Goal: Task Accomplishment & Management: Manage account settings

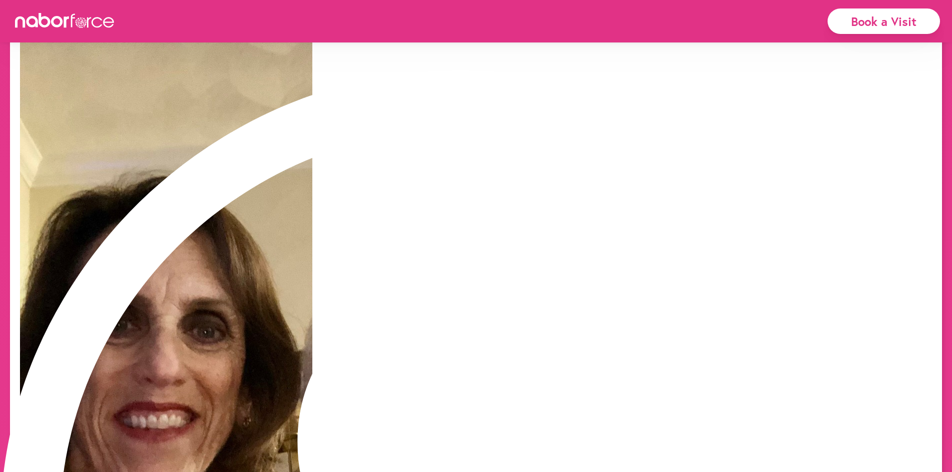
scroll to position [680, 0]
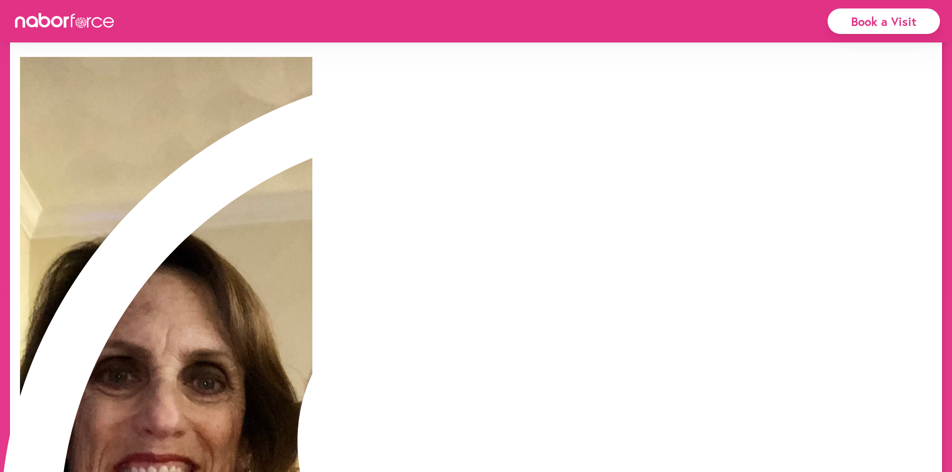
drag, startPoint x: 945, startPoint y: 287, endPoint x: 944, endPoint y: 273, distance: 13.5
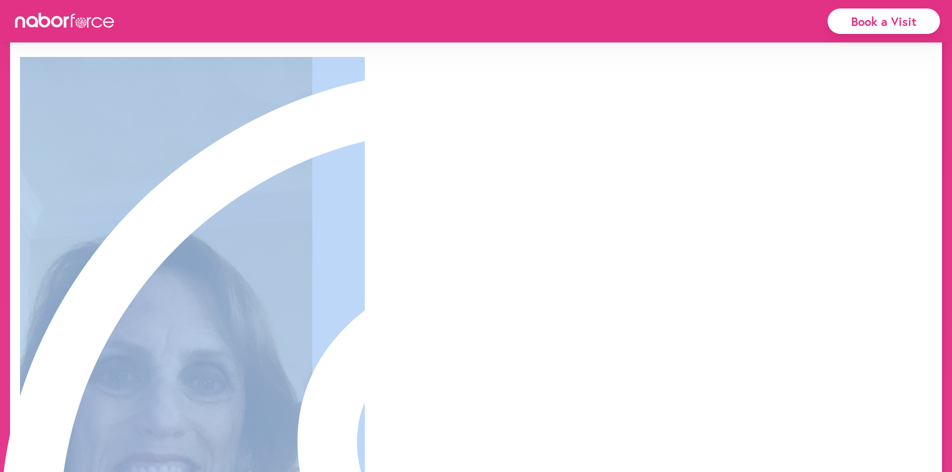
drag, startPoint x: 949, startPoint y: 277, endPoint x: 935, endPoint y: 144, distance: 134.1
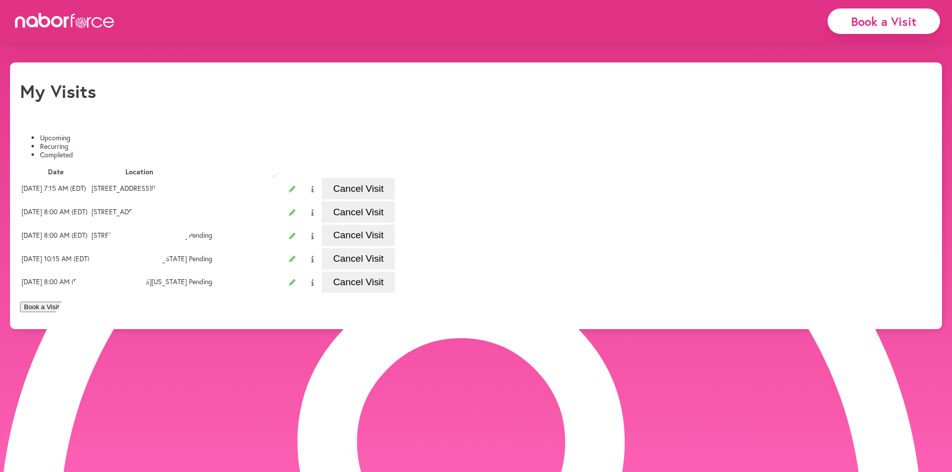
click at [138, 142] on li "Recurring" at bounding box center [486, 146] width 892 height 8
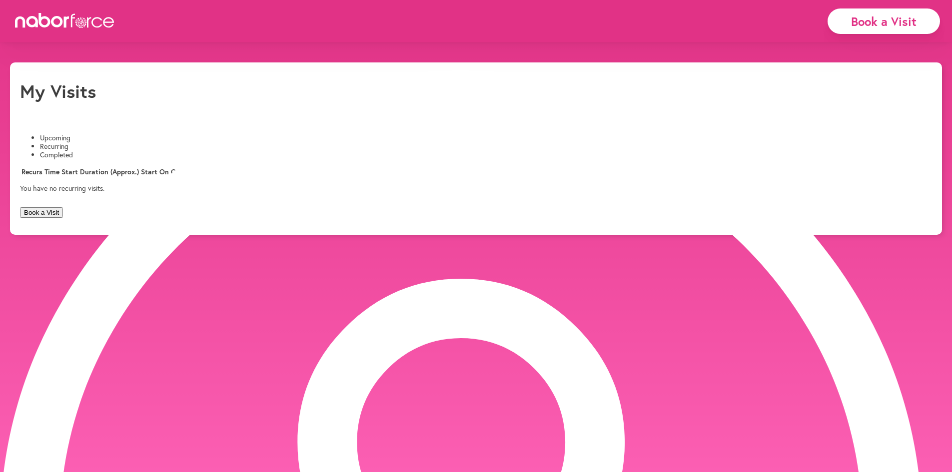
click at [234, 151] on li "Completed" at bounding box center [486, 155] width 892 height 8
